Goal: Navigation & Orientation: Find specific page/section

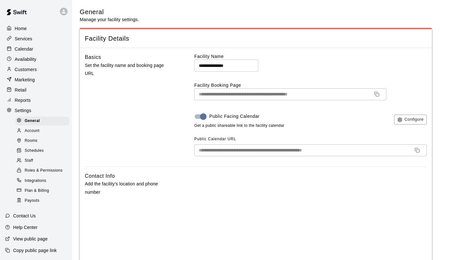
select select "**"
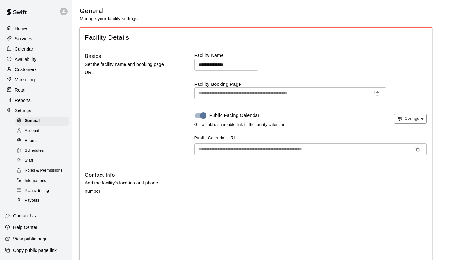
click at [22, 113] on p "Settings" at bounding box center [23, 110] width 17 height 6
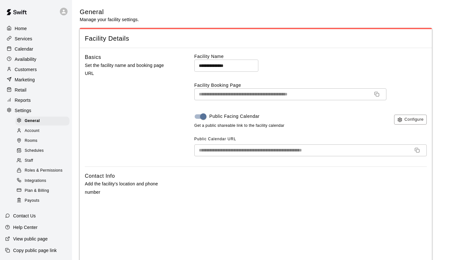
click at [38, 69] on div "Customers" at bounding box center [36, 70] width 62 height 10
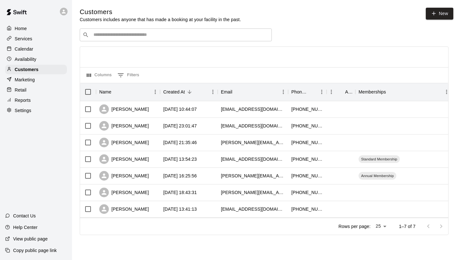
click at [37, 39] on div "Services" at bounding box center [36, 39] width 62 height 10
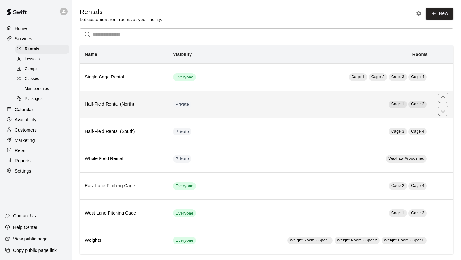
scroll to position [7, 0]
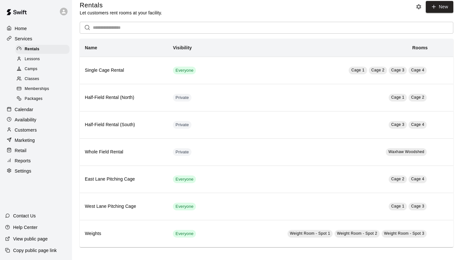
click at [41, 79] on div "Classes" at bounding box center [42, 79] width 54 height 9
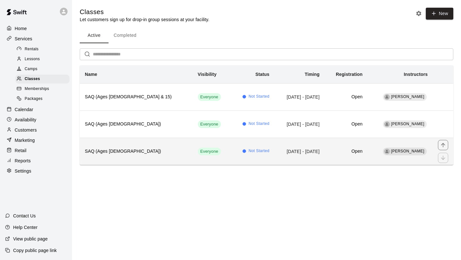
click at [274, 147] on td "[DATE] - [DATE]" at bounding box center [299, 151] width 50 height 27
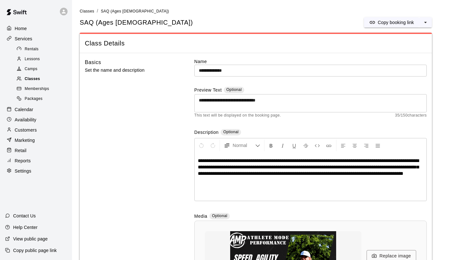
click at [41, 78] on div "Classes" at bounding box center [42, 79] width 54 height 9
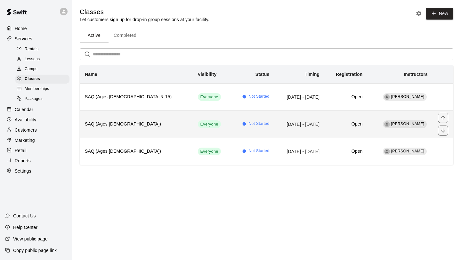
click at [141, 125] on h6 "SAQ (Ages [DEMOGRAPHIC_DATA])" at bounding box center [136, 124] width 103 height 7
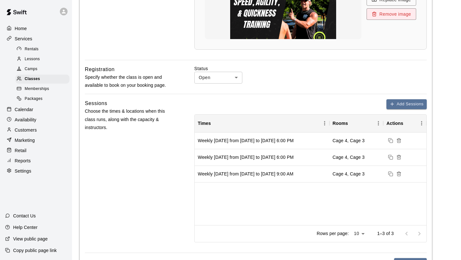
scroll to position [250, 0]
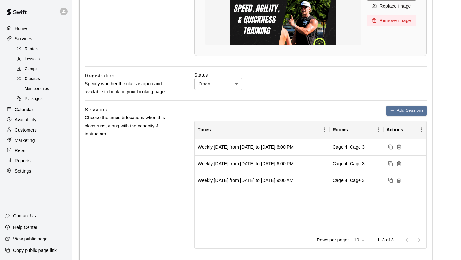
click at [33, 77] on span "Classes" at bounding box center [32, 79] width 15 height 6
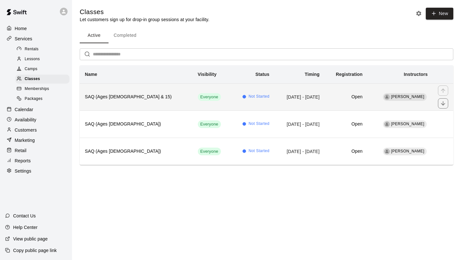
click at [127, 97] on h6 "SAQ (Ages [DEMOGRAPHIC_DATA] & 15)" at bounding box center [136, 96] width 103 height 7
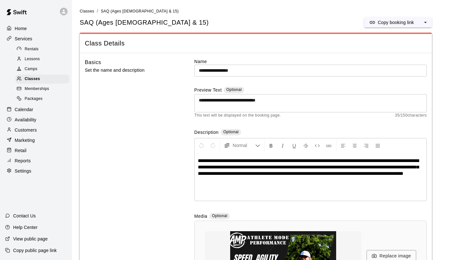
click at [45, 131] on div "Customers" at bounding box center [36, 130] width 62 height 10
